Goal: Navigation & Orientation: Find specific page/section

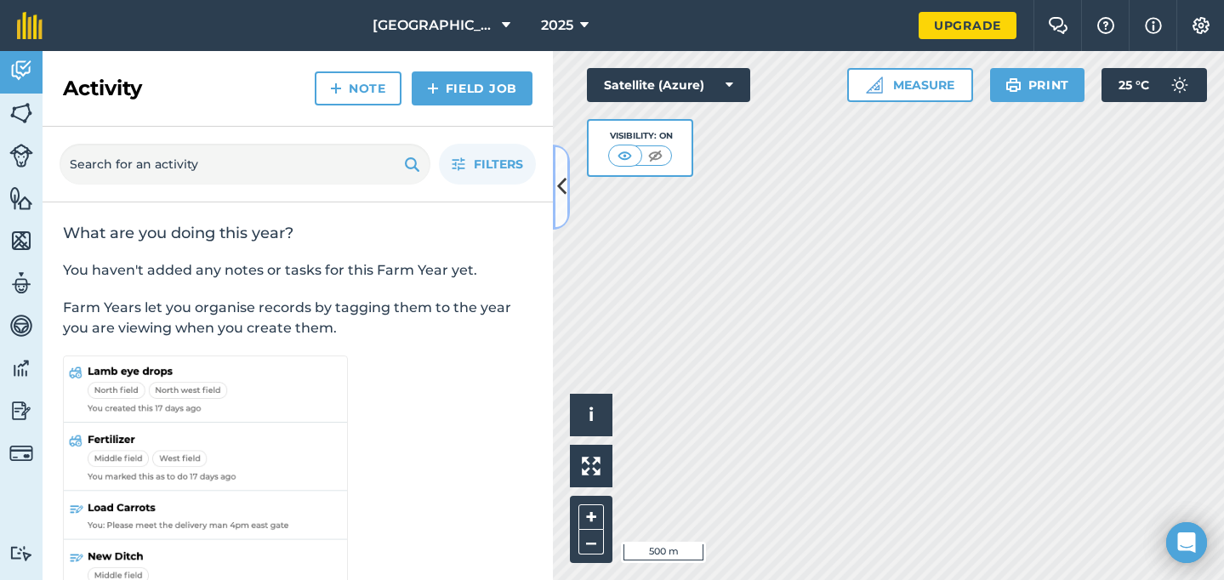
click at [562, 175] on icon at bounding box center [561, 187] width 9 height 30
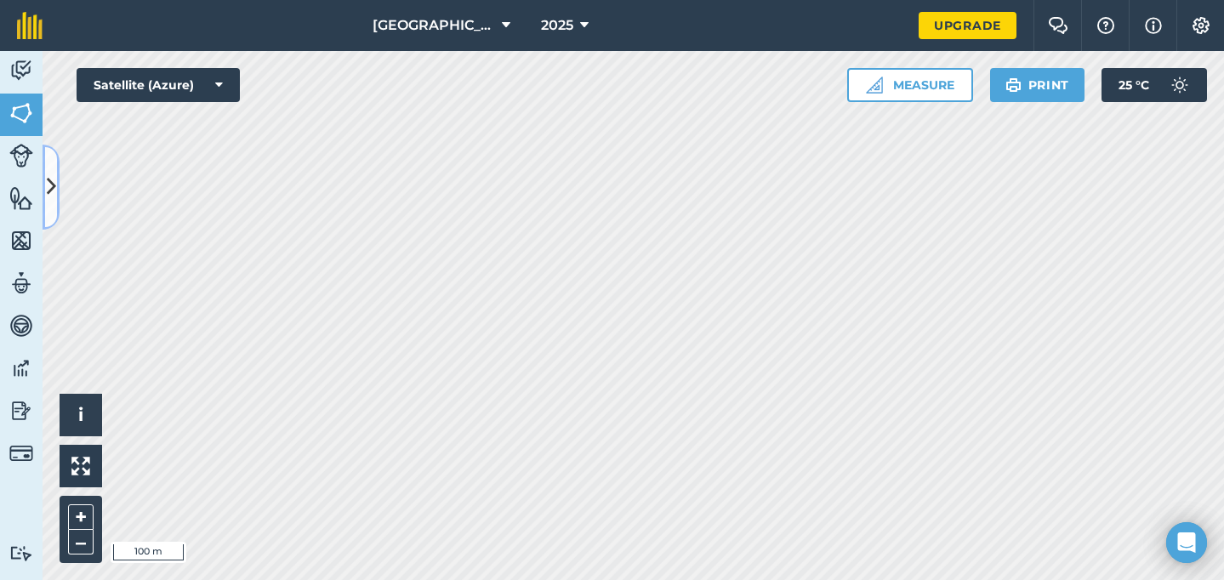
click at [57, 177] on button at bounding box center [51, 187] width 17 height 85
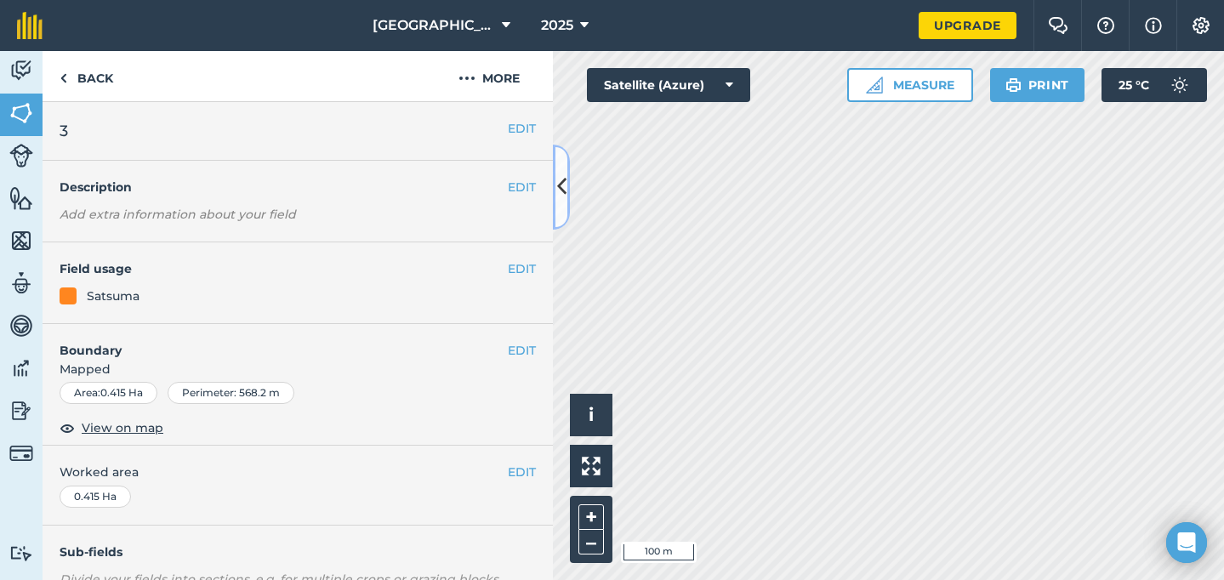
click at [560, 193] on icon at bounding box center [561, 187] width 9 height 30
